Goal: Task Accomplishment & Management: Manage account settings

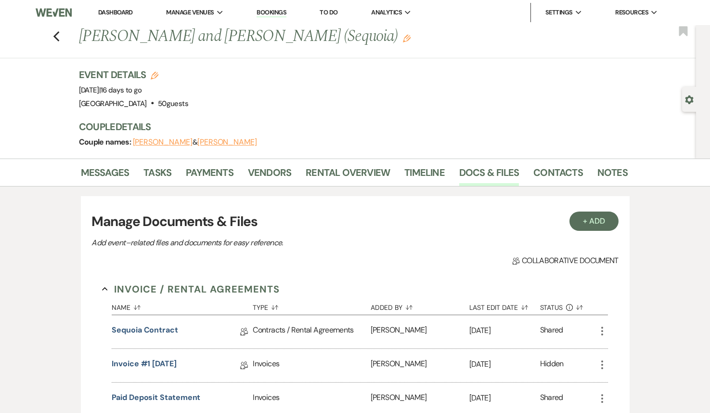
click at [112, 7] on li "Dashboard" at bounding box center [115, 12] width 44 height 19
click at [112, 16] on link "Dashboard" at bounding box center [115, 12] width 35 height 8
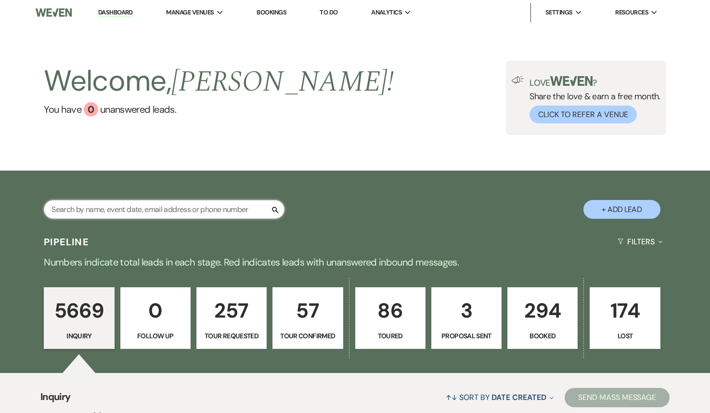
click at [135, 209] on input "text" at bounding box center [164, 209] width 241 height 19
paste input "[EMAIL_ADDRESS][DOMAIN_NAME]"
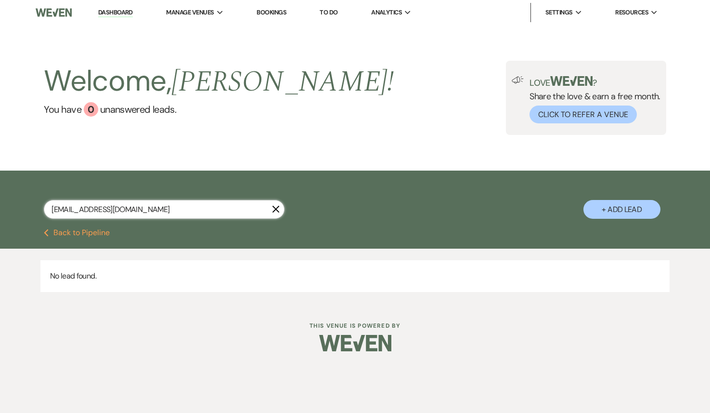
type input "[EMAIL_ADDRESS][DOMAIN_NAME]"
click at [625, 213] on button "+ Add Lead" at bounding box center [622, 209] width 77 height 19
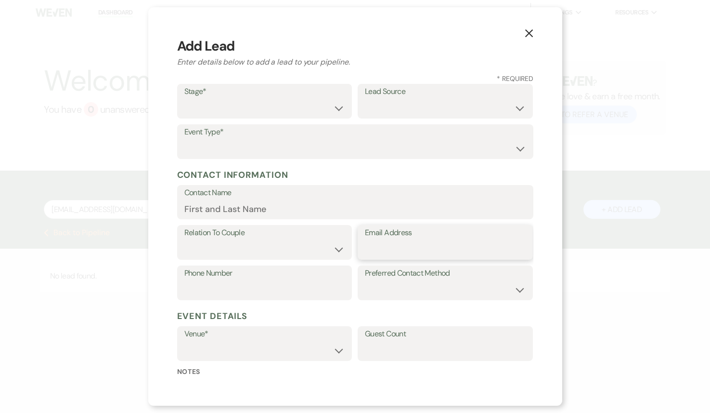
click at [409, 250] on input "Email Address" at bounding box center [445, 249] width 161 height 19
paste input "[EMAIL_ADDRESS][DOMAIN_NAME]"
type input "[EMAIL_ADDRESS][DOMAIN_NAME]"
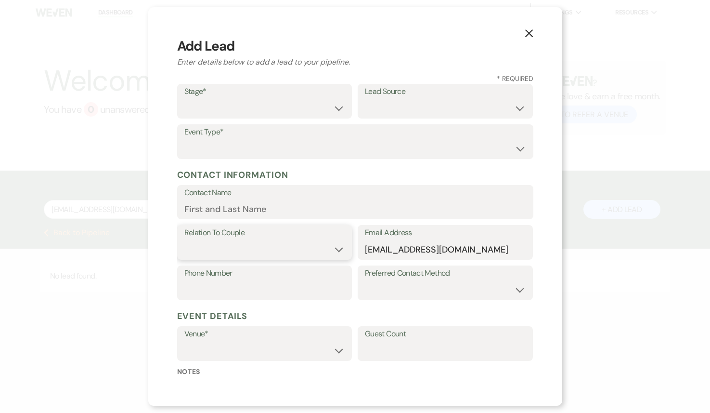
click at [300, 245] on select "Couple Planner Parent of Couple Family Member Friend Other" at bounding box center [264, 249] width 161 height 19
select select "1"
click at [184, 240] on select "Couple Planner Parent of Couple Family Member Friend Other" at bounding box center [264, 249] width 161 height 19
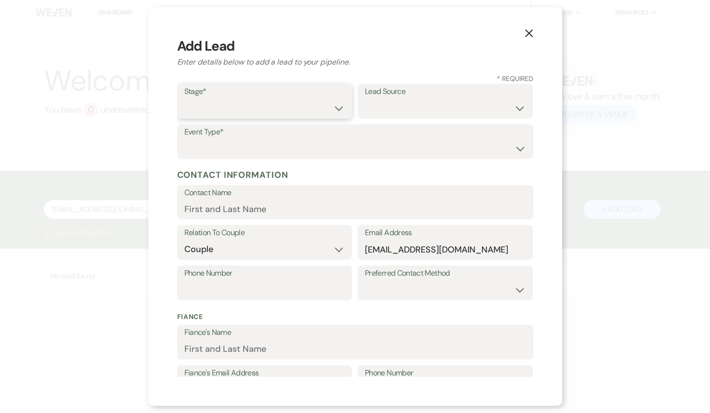
click at [319, 106] on select "Inquiry Follow Up Tour Requested Tour Confirmed Toured Proposal Sent Booked Lost" at bounding box center [264, 108] width 161 height 19
select select "1"
click at [184, 99] on select "Inquiry Follow Up Tour Requested Tour Confirmed Toured Proposal Sent Booked Lost" at bounding box center [264, 108] width 161 height 19
click at [314, 152] on select "Wedding Anniversary Party Baby Shower Bachelorette / Bachelor Party Birthday Pa…" at bounding box center [355, 148] width 342 height 19
select select "1"
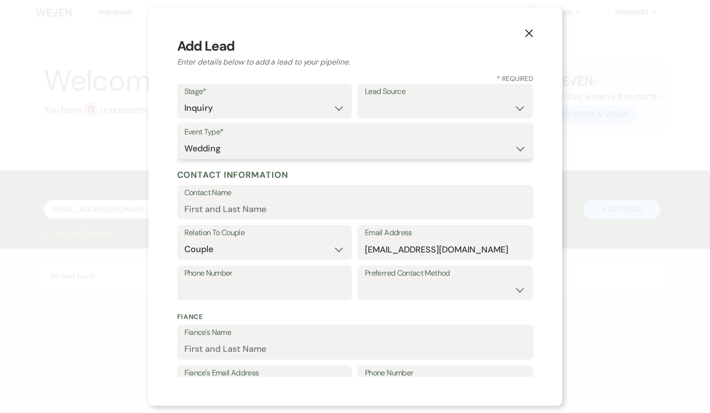
click at [184, 139] on select "Wedding Anniversary Party Baby Shower Bachelorette / Bachelor Party Birthday Pa…" at bounding box center [355, 148] width 342 height 19
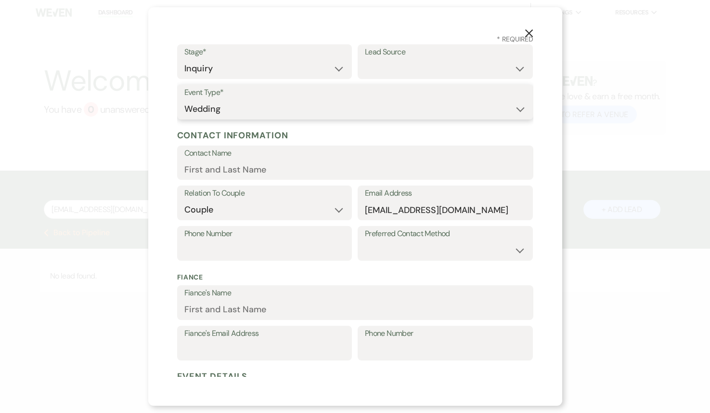
scroll to position [76, 0]
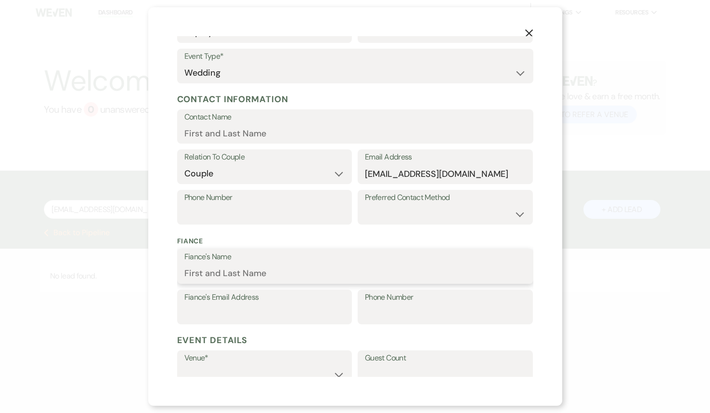
click at [299, 274] on input "Fiance's Name" at bounding box center [355, 273] width 342 height 19
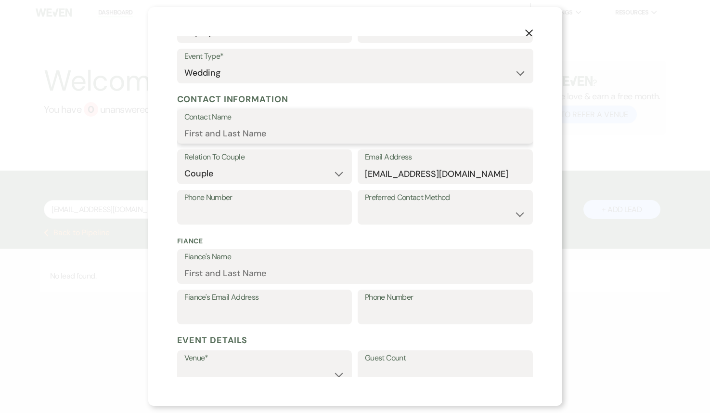
click at [287, 126] on input "Contact Name" at bounding box center [355, 133] width 342 height 19
paste input "[PERSON_NAME]"
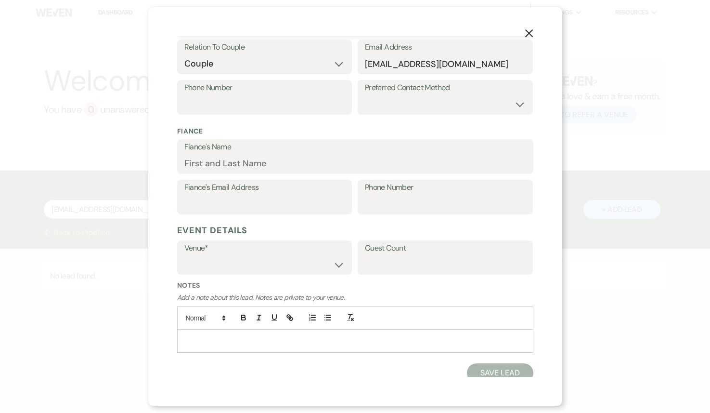
scroll to position [191, 0]
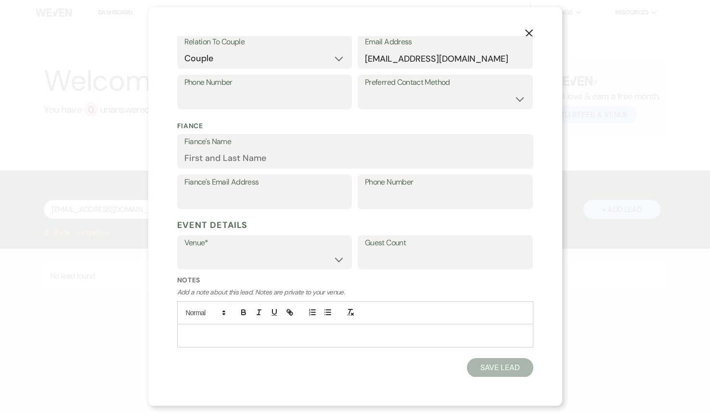
type input "[PERSON_NAME]"
click at [318, 262] on select "Treehouse Point Elopements at [GEOGRAPHIC_DATA]" at bounding box center [264, 258] width 161 height 19
select select "590"
click at [184, 249] on select "Treehouse Point Elopements at [GEOGRAPHIC_DATA]" at bounding box center [264, 258] width 161 height 19
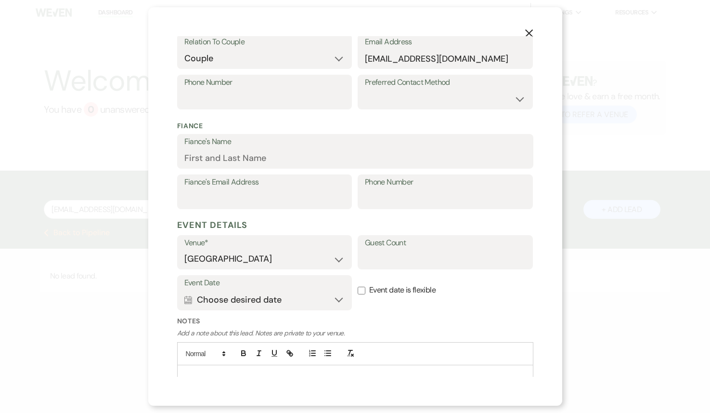
click at [363, 288] on input "Event date is flexible" at bounding box center [362, 291] width 8 height 8
checkbox input "true"
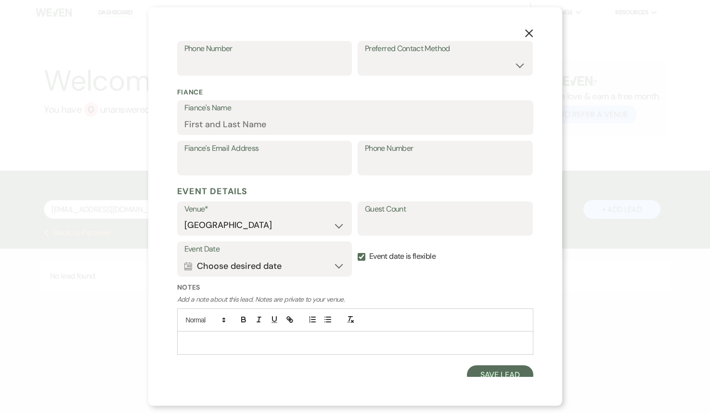
scroll to position [231, 0]
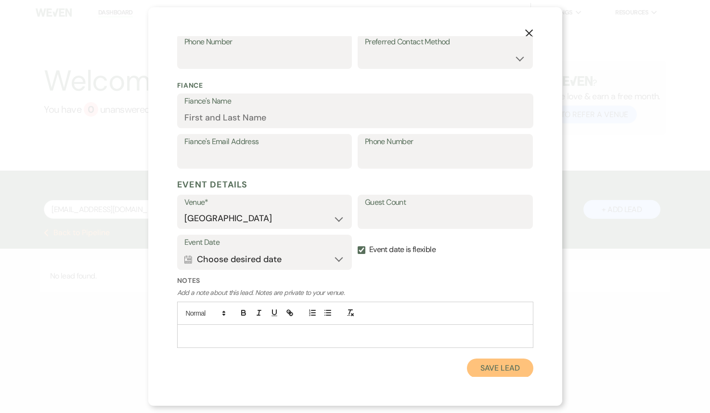
click at [495, 368] on button "Save Lead" at bounding box center [500, 367] width 66 height 19
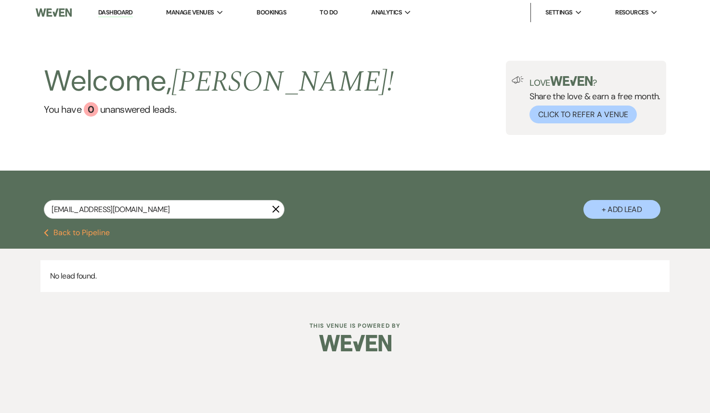
click at [97, 232] on button "Previous Back to Pipeline" at bounding box center [77, 233] width 66 height 8
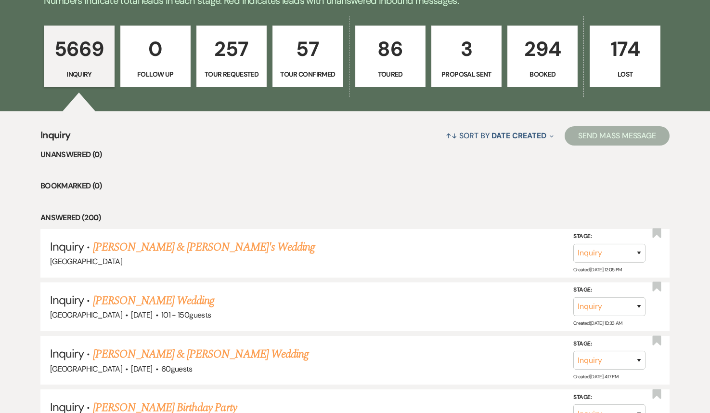
scroll to position [338, 0]
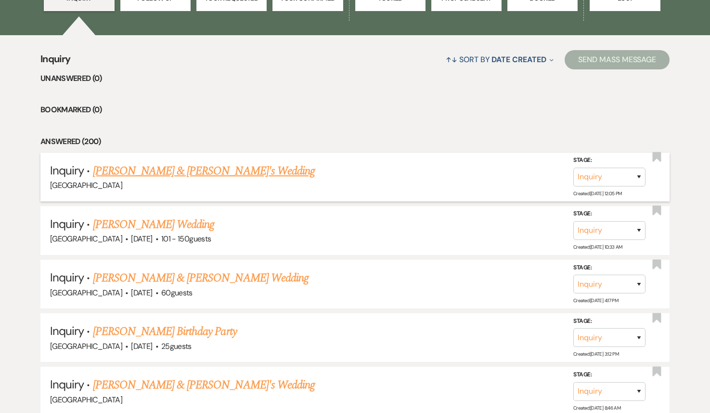
click at [183, 173] on link "[PERSON_NAME] & [PERSON_NAME]'s Wedding" at bounding box center [204, 170] width 222 height 17
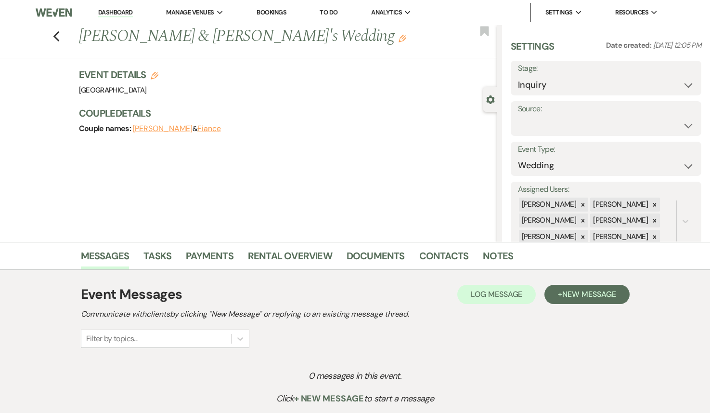
click at [584, 249] on ul "Messages Tasks Payments Rental Overview Documents Contacts Notes" at bounding box center [355, 257] width 549 height 23
click at [573, 301] on button "+ New Message" at bounding box center [587, 294] width 85 height 19
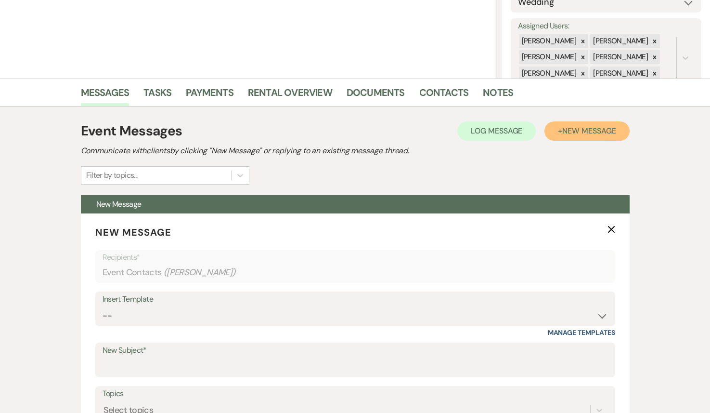
scroll to position [380, 0]
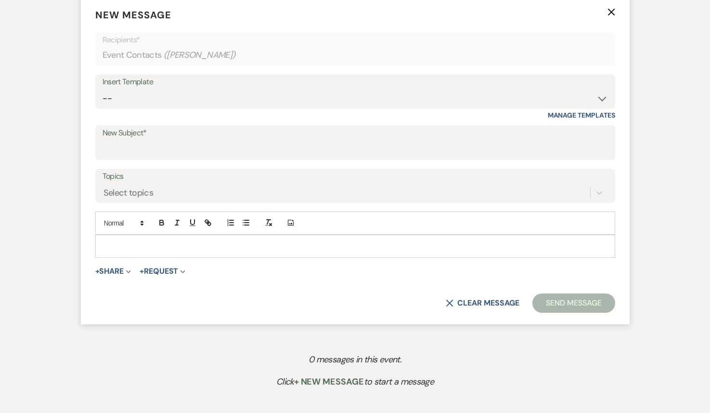
click at [259, 88] on div "Insert Template" at bounding box center [356, 82] width 506 height 14
click at [232, 95] on select "-- Weven Planning Portal Introduction (Booked Events) 1st planning email ([PERS…" at bounding box center [356, 98] width 506 height 19
select select "772"
click at [103, 89] on select "-- Weven Planning Portal Introduction (Booked Events) 1st planning email ([PERS…" at bounding box center [356, 98] width 506 height 19
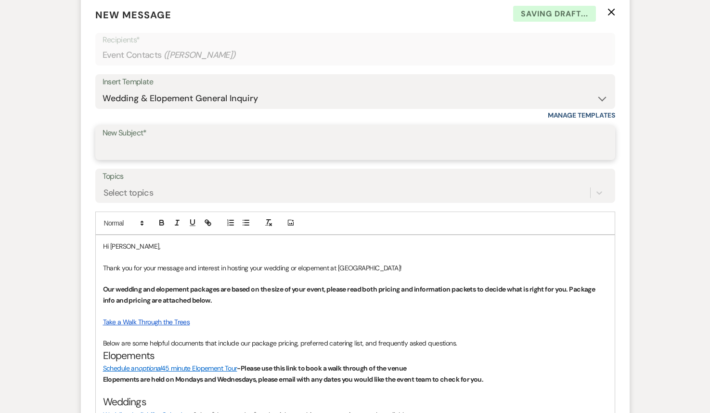
click at [200, 146] on input "New Subject*" at bounding box center [356, 149] width 506 height 19
type input "Inquiry"
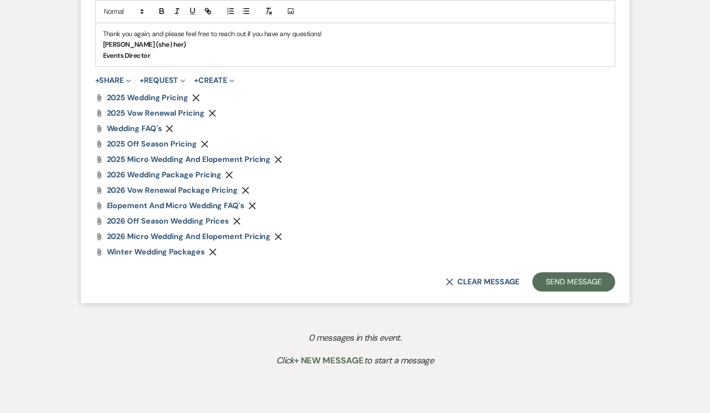
scroll to position [901, 0]
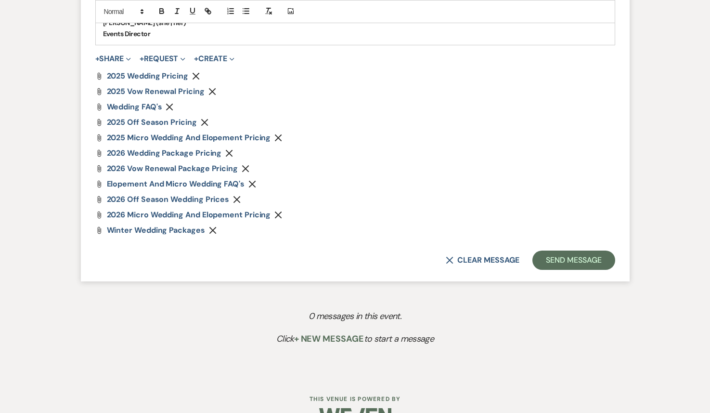
click at [196, 78] on icon "Remove" at bounding box center [196, 76] width 8 height 8
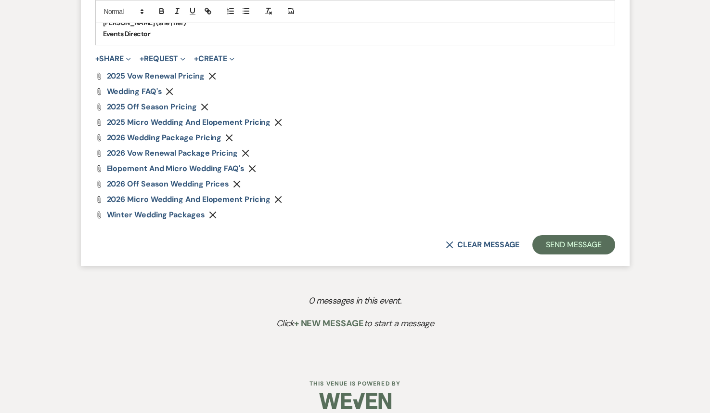
click at [214, 76] on icon "Remove" at bounding box center [212, 76] width 8 height 8
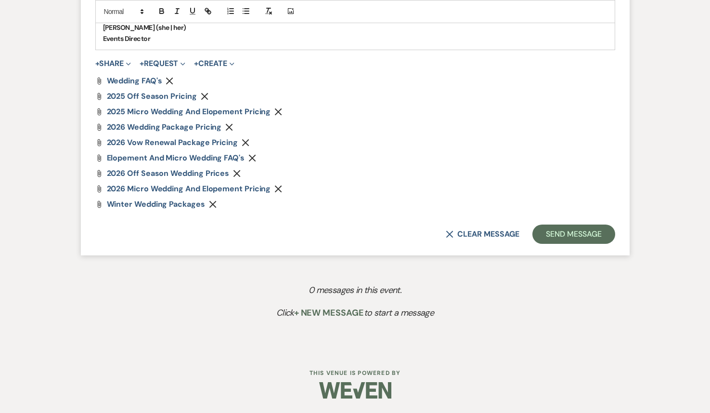
click at [207, 96] on button "Remove" at bounding box center [207, 96] width 12 height 8
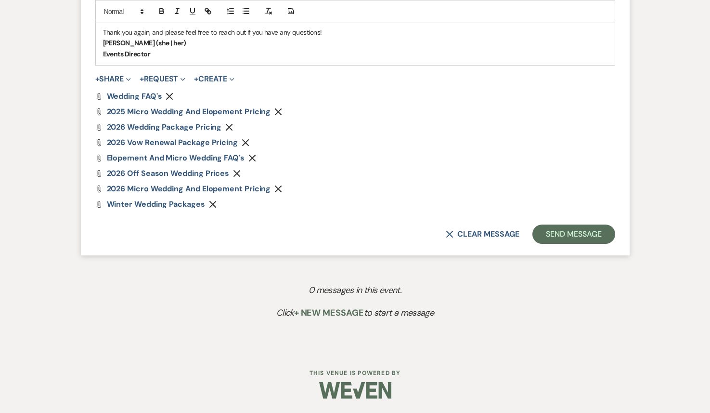
scroll to position [881, 0]
click at [280, 114] on use "button" at bounding box center [278, 111] width 7 height 7
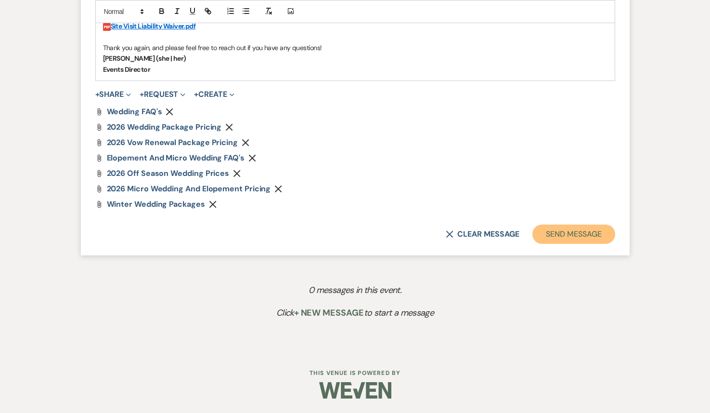
click at [582, 237] on button "Send Message" at bounding box center [574, 233] width 82 height 19
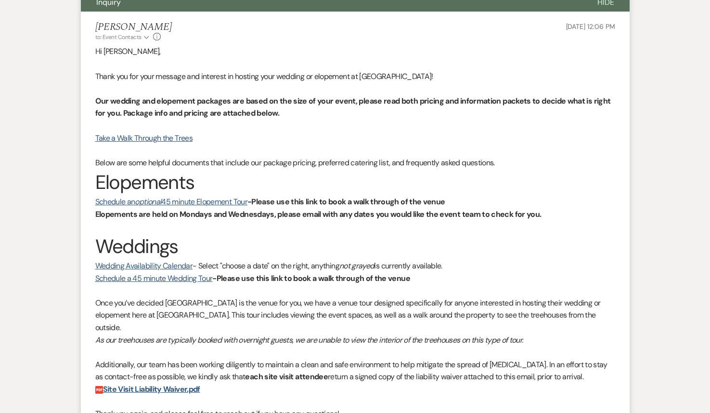
scroll to position [0, 0]
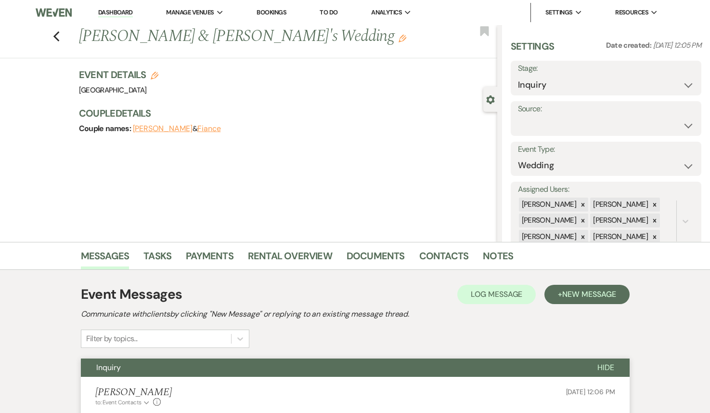
click at [116, 12] on link "Dashboard" at bounding box center [115, 12] width 35 height 9
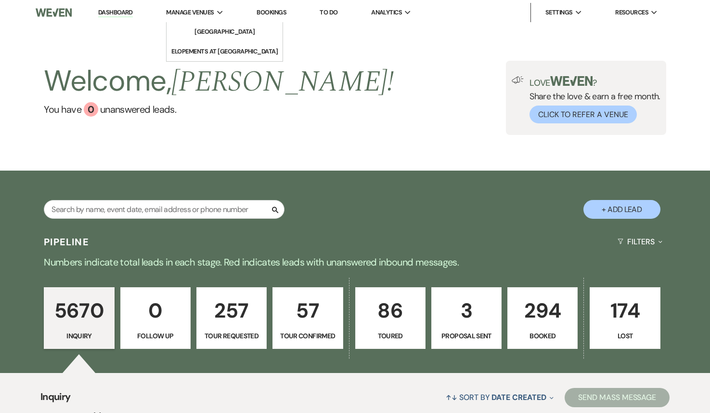
click at [220, 11] on icon "Expand" at bounding box center [220, 13] width 6 height 4
click at [227, 32] on li "[GEOGRAPHIC_DATA]" at bounding box center [225, 32] width 87 height 10
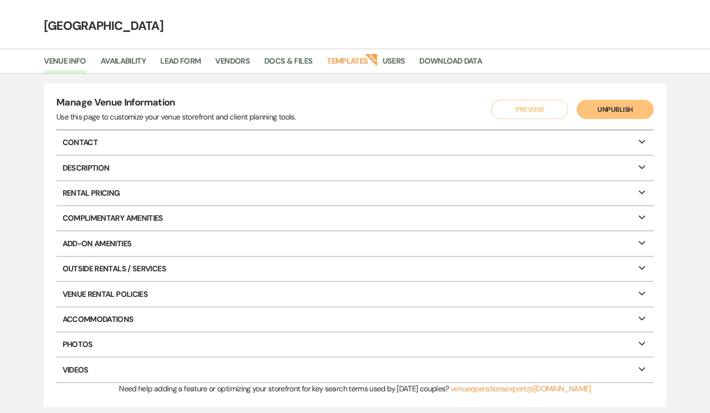
scroll to position [34, 0]
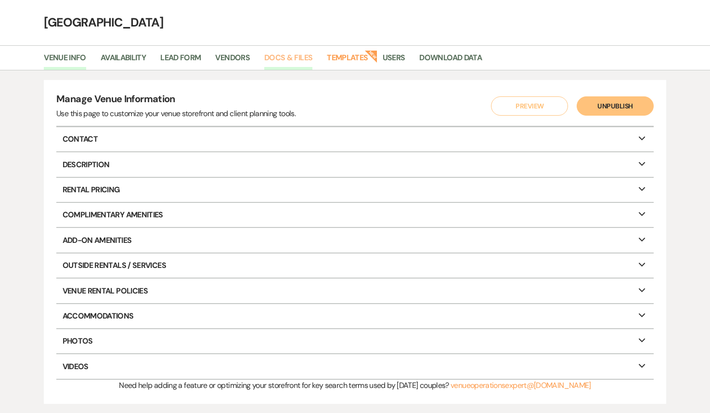
click at [294, 62] on link "Docs & Files" at bounding box center [288, 61] width 48 height 18
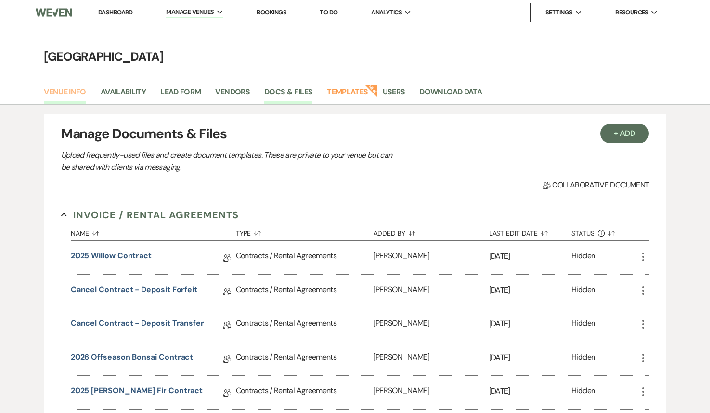
click at [74, 95] on link "Venue Info" at bounding box center [65, 95] width 42 height 18
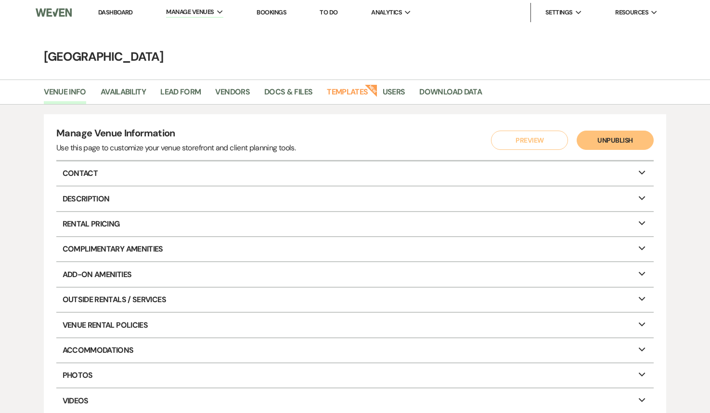
click at [235, 350] on p "Accommodations Expand" at bounding box center [355, 350] width 598 height 24
click at [281, 93] on link "Docs & Files" at bounding box center [288, 95] width 48 height 18
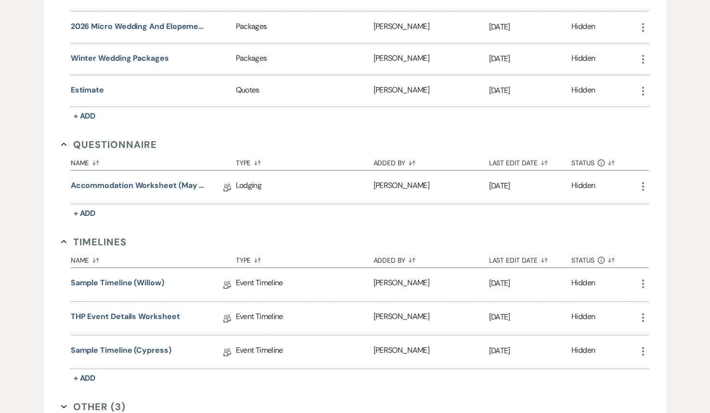
scroll to position [1804, 0]
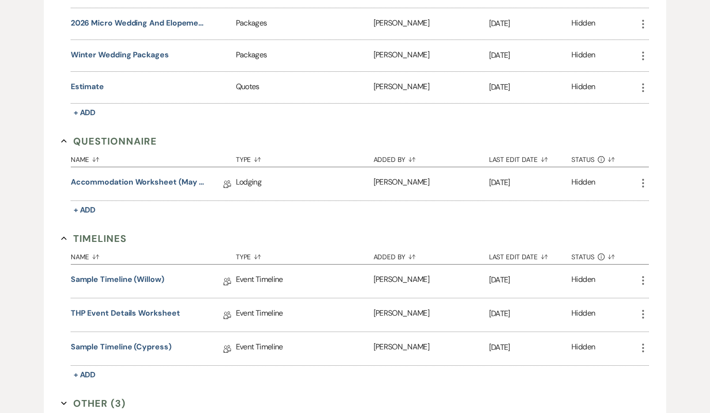
click at [643, 186] on div "More" at bounding box center [644, 183] width 12 height 33
click at [643, 177] on icon "More" at bounding box center [644, 183] width 12 height 12
click at [184, 176] on link "Accommodation Worksheet (May - October)" at bounding box center [139, 183] width 137 height 15
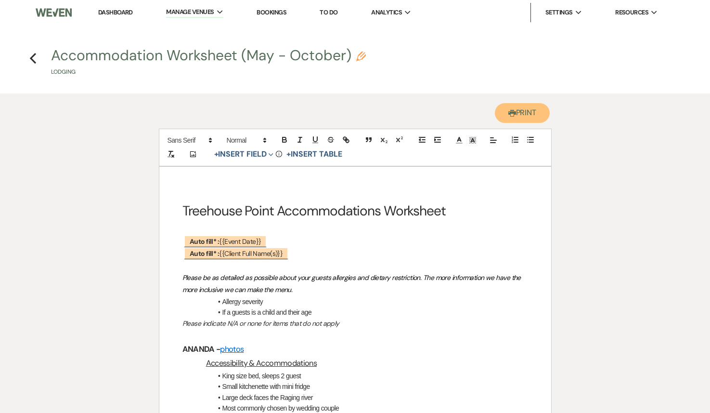
click at [524, 114] on button "Printer Print" at bounding box center [522, 113] width 55 height 20
click at [35, 61] on icon "Previous" at bounding box center [32, 58] width 7 height 12
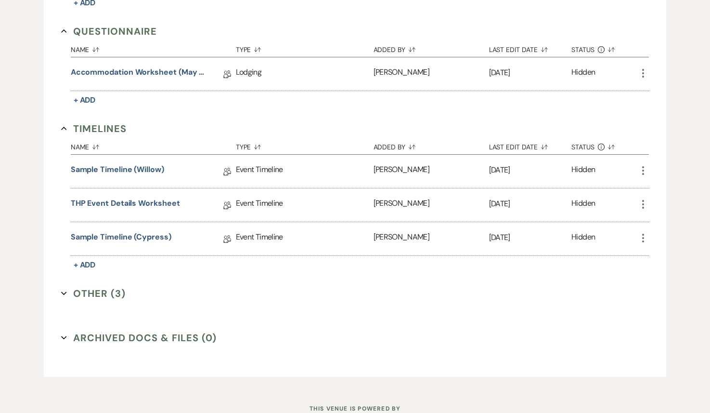
scroll to position [1938, 0]
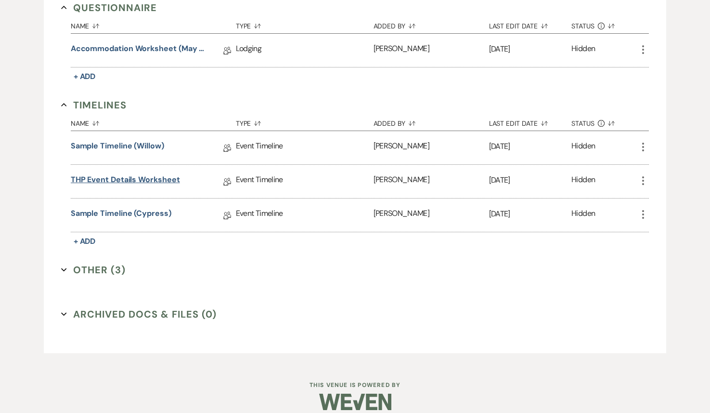
click at [126, 174] on link "THP Event Details Worksheet" at bounding box center [125, 181] width 109 height 15
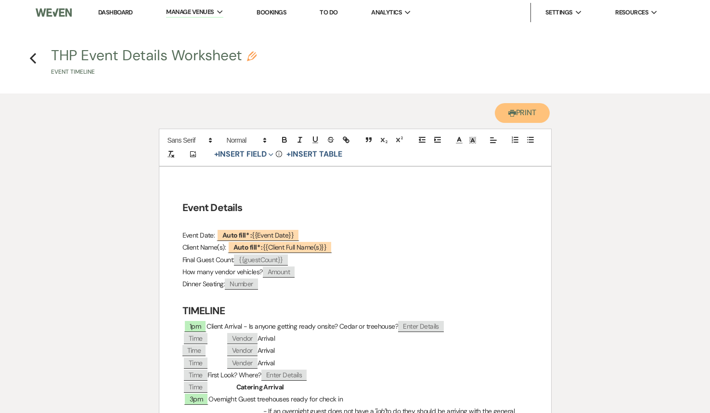
click at [516, 116] on button "Printer Print" at bounding box center [522, 113] width 55 height 20
click at [31, 56] on icon "Previous" at bounding box center [32, 58] width 7 height 12
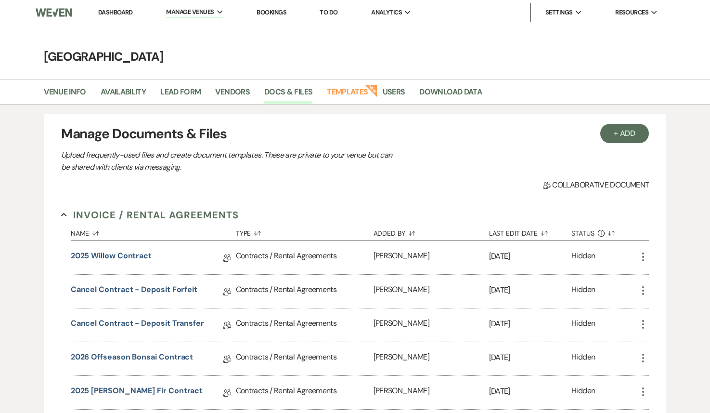
click at [116, 11] on link "Dashboard" at bounding box center [115, 12] width 35 height 8
